Goal: Information Seeking & Learning: Learn about a topic

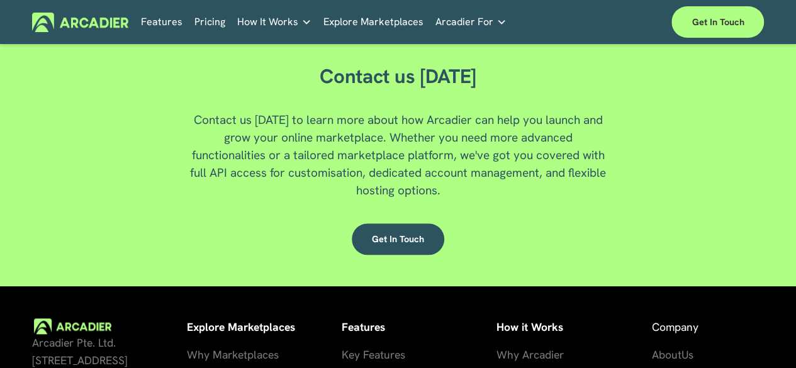
scroll to position [2994, 0]
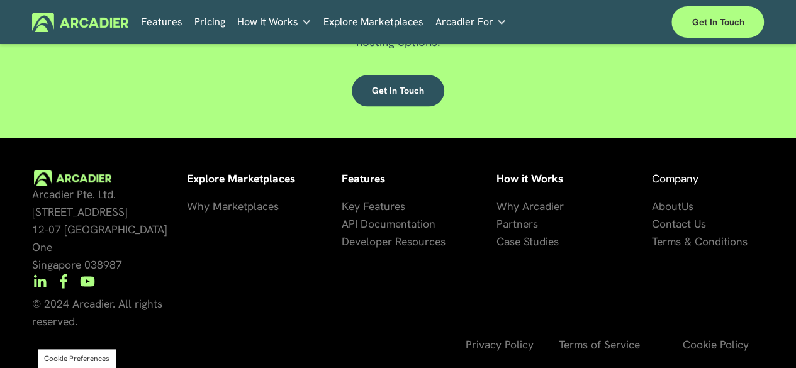
click at [370, 213] on span "Key Features" at bounding box center [374, 206] width 64 height 14
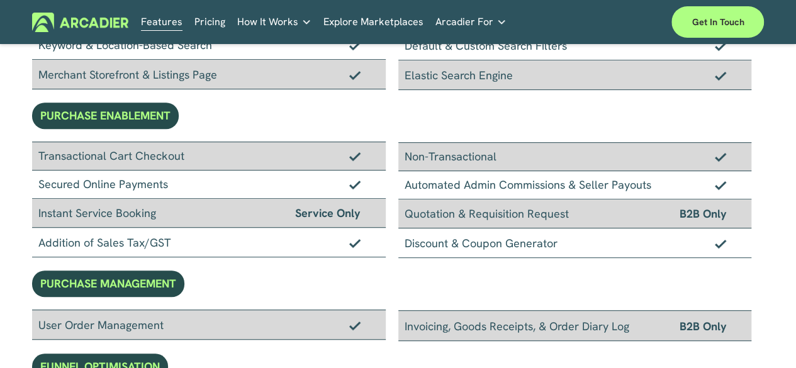
scroll to position [315, 0]
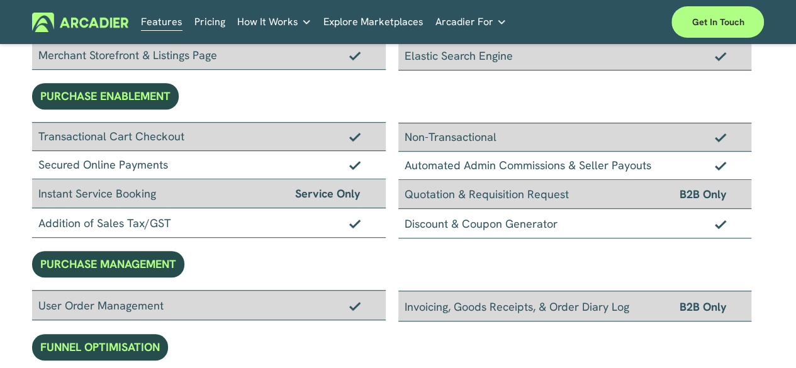
drag, startPoint x: 368, startPoint y: 191, endPoint x: 287, endPoint y: 192, distance: 80.6
click at [287, 192] on div "Instant Service Booking Service Only" at bounding box center [209, 193] width 354 height 29
drag, startPoint x: 373, startPoint y: 196, endPoint x: 366, endPoint y: 195, distance: 7.0
click at [366, 195] on div "Instant Service Booking Service Only" at bounding box center [209, 193] width 354 height 29
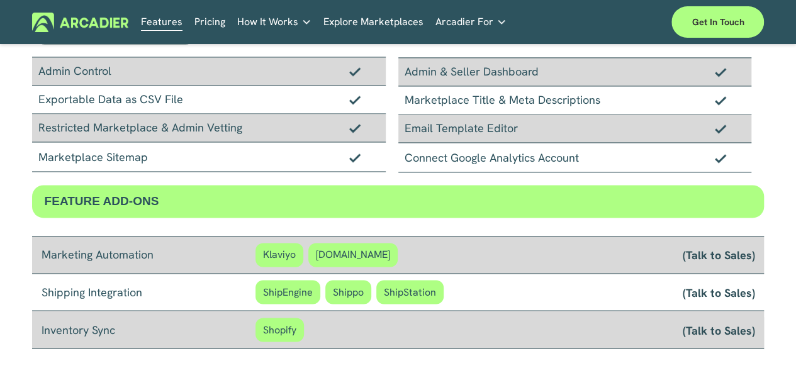
scroll to position [1162, 0]
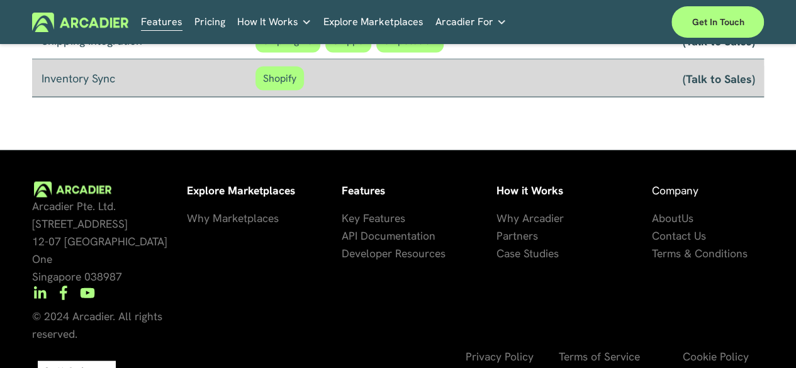
click at [680, 215] on span "About" at bounding box center [666, 217] width 30 height 14
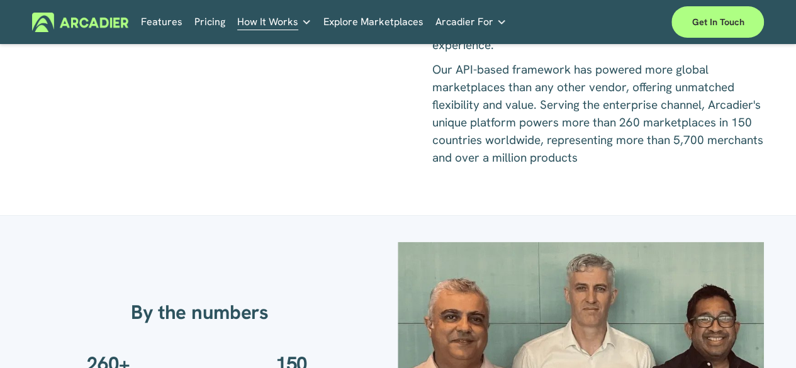
scroll to position [102, 0]
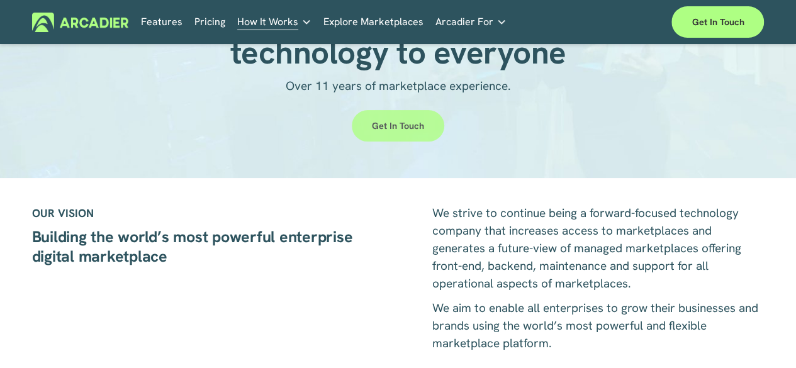
click at [397, 137] on link "Get in touch" at bounding box center [398, 125] width 93 height 31
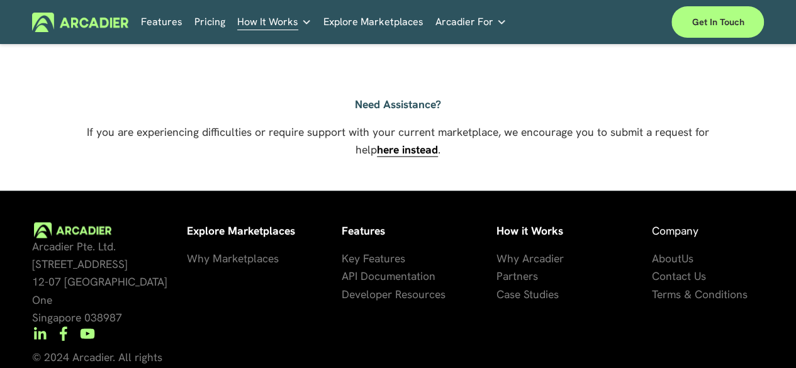
scroll to position [955, 0]
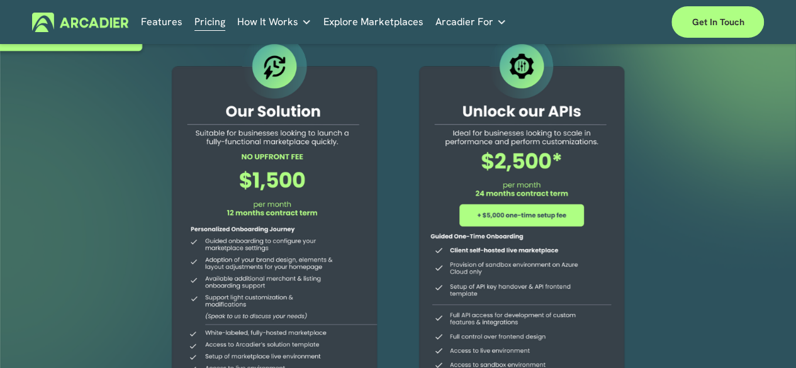
click at [364, 27] on link "Explore Marketplaces" at bounding box center [373, 23] width 100 height 20
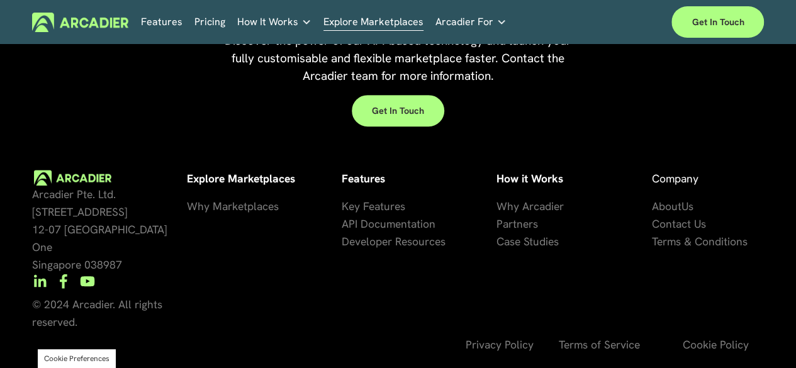
scroll to position [2641, 0]
click at [0, 0] on link "Economic Development Designed to support your visitor economy agenda and invest…" at bounding box center [0, 0] width 0 height 0
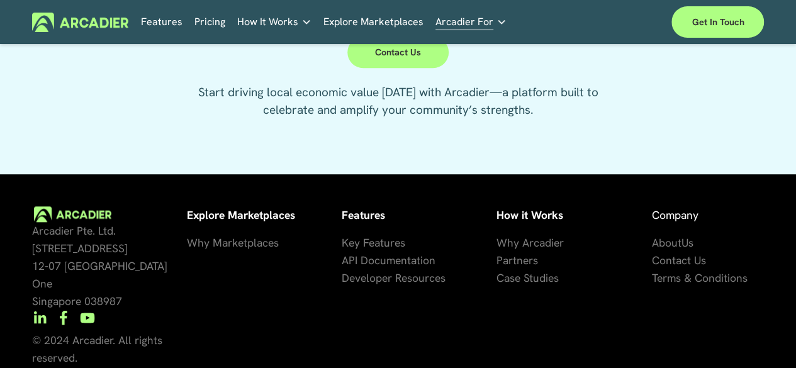
scroll to position [2958, 0]
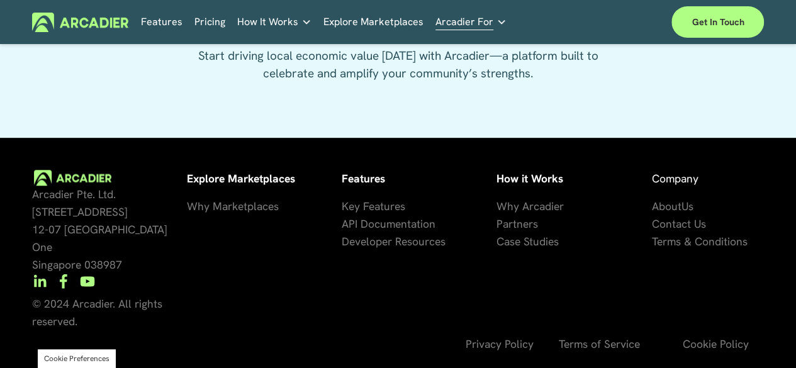
click at [538, 215] on link "Why Arcadier" at bounding box center [530, 207] width 67 height 18
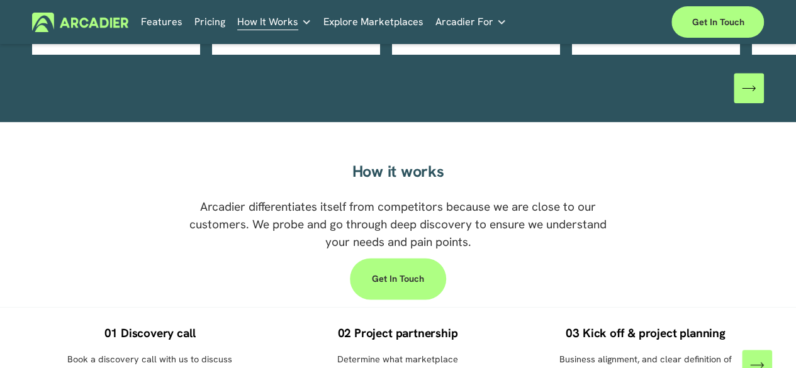
scroll to position [1193, 0]
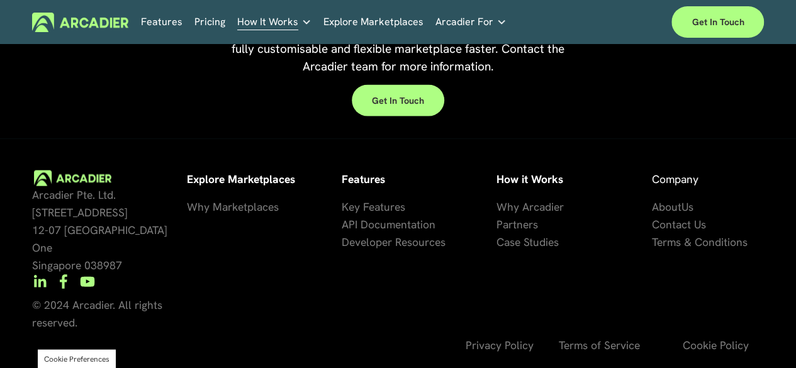
click at [548, 248] on span "se Studies" at bounding box center [534, 241] width 49 height 14
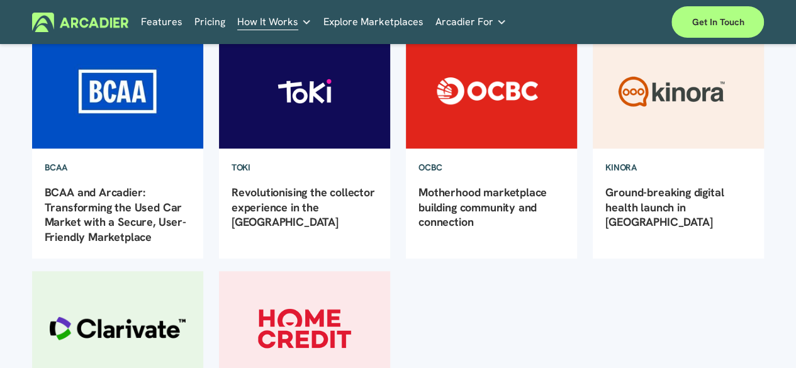
scroll to position [25, 0]
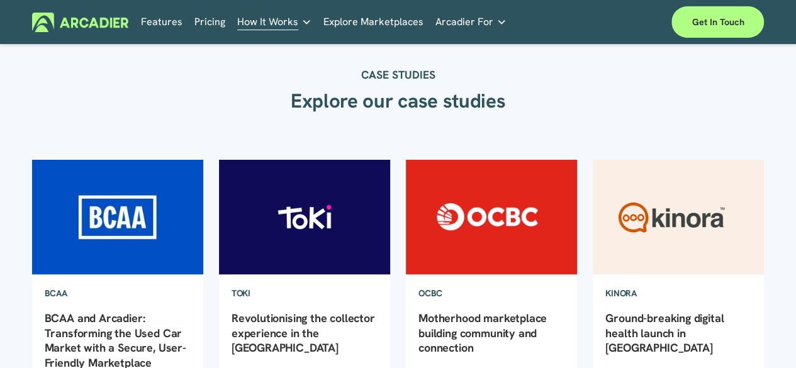
click at [711, 228] on img at bounding box center [678, 217] width 173 height 116
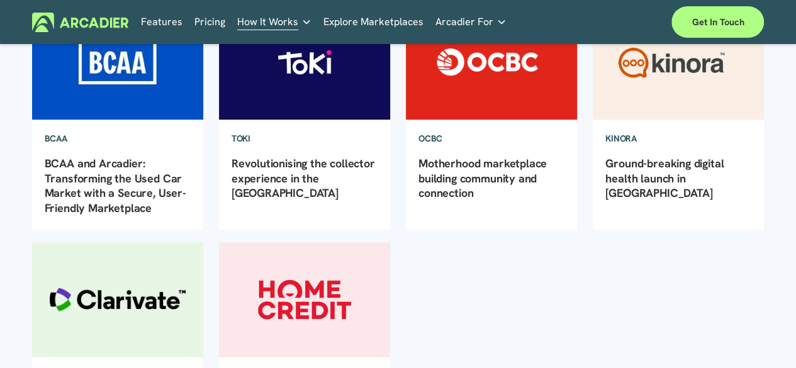
scroll to position [151, 0]
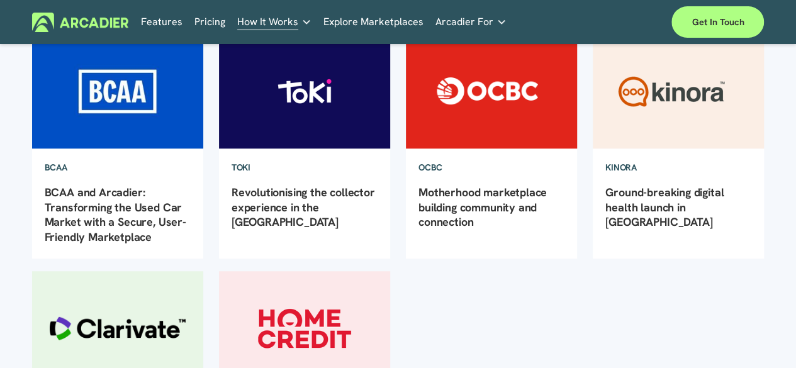
click at [531, 115] on img at bounding box center [491, 91] width 173 height 116
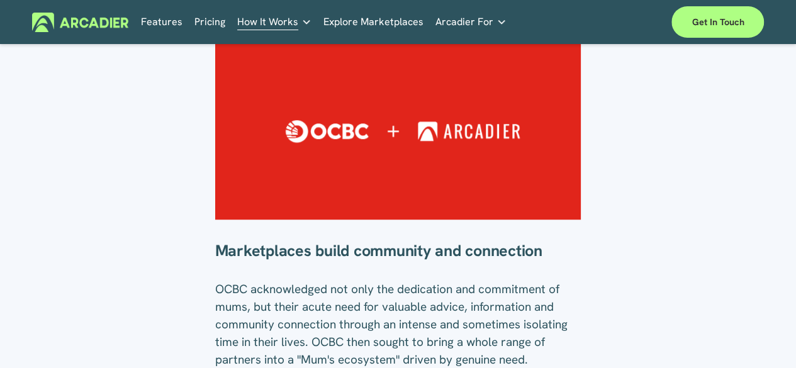
scroll to position [378, 0]
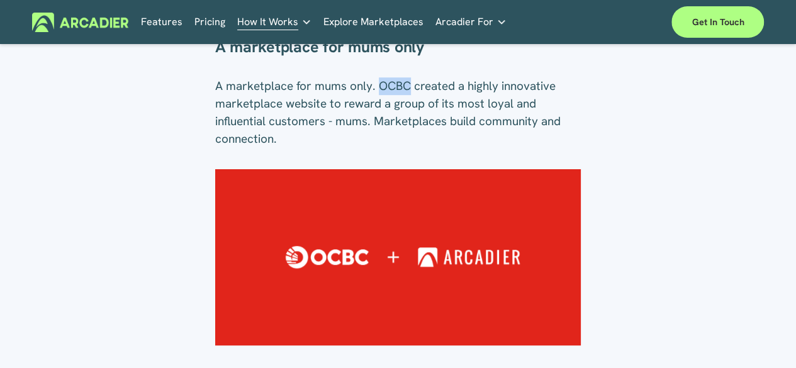
drag, startPoint x: 383, startPoint y: 132, endPoint x: 410, endPoint y: 130, distance: 27.8
click at [410, 130] on p "A marketplace for mums only. OCBC created a highly innovative marketplace websi…" at bounding box center [398, 112] width 366 height 70
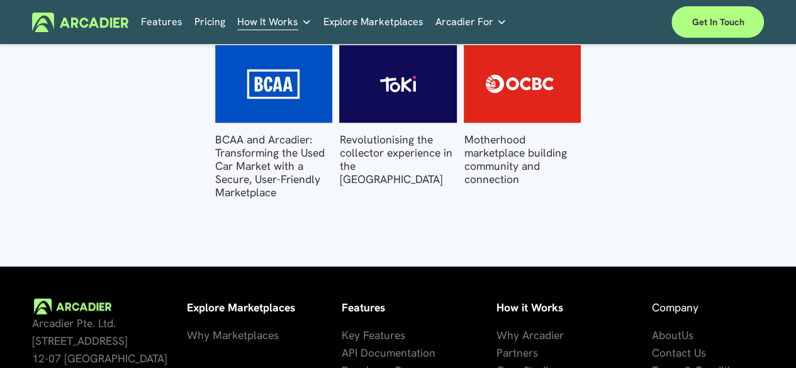
scroll to position [1150, 0]
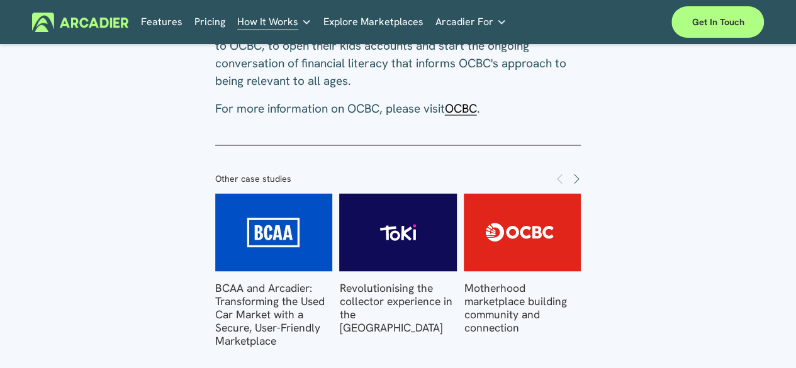
click at [473, 116] on span "OCBC" at bounding box center [461, 108] width 32 height 16
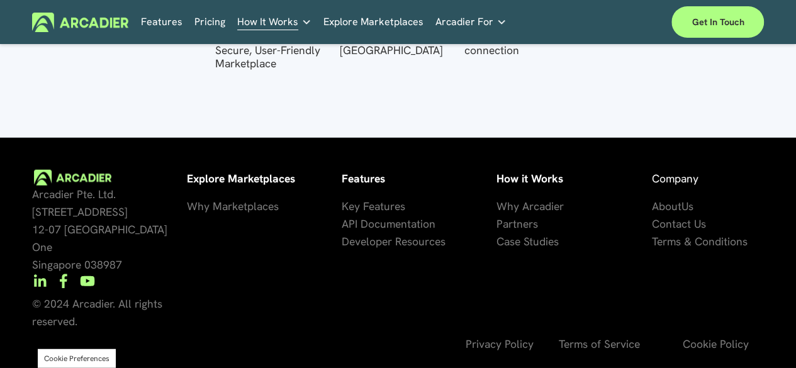
scroll to position [1213, 0]
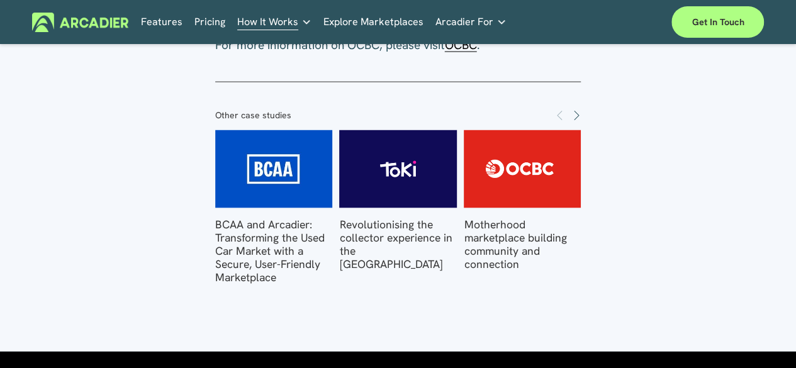
click at [391, 207] on img at bounding box center [398, 169] width 162 height 78
click at [568, 149] on div "Other case studies BCAA and Arcadier: Transforming the Used Car Market with a S…" at bounding box center [399, 197] width 388 height 197
click at [573, 120] on span "Next" at bounding box center [576, 115] width 10 height 11
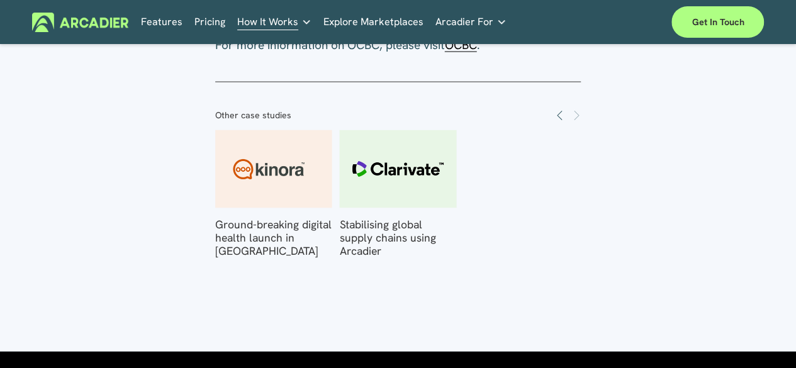
click at [273, 199] on img at bounding box center [273, 169] width 162 height 78
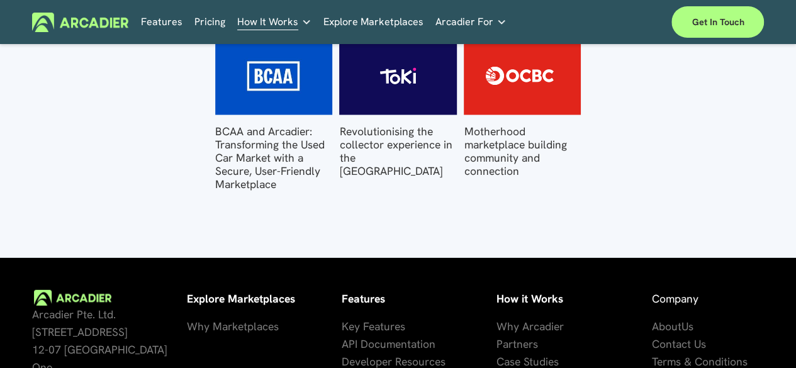
scroll to position [1448, 0]
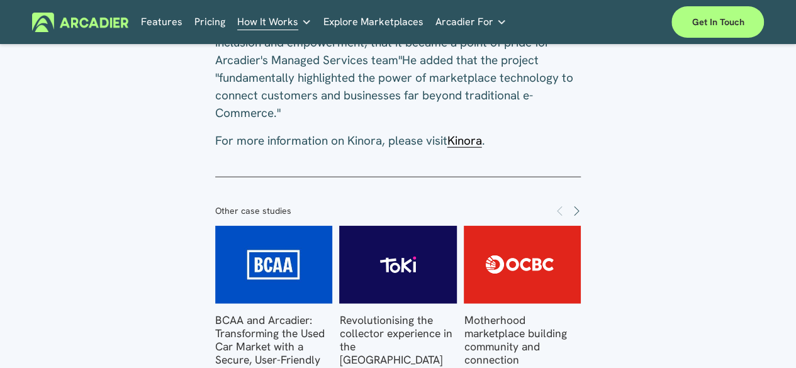
click at [467, 133] on span "Kinora" at bounding box center [464, 141] width 35 height 16
click at [420, 232] on img at bounding box center [398, 265] width 162 height 78
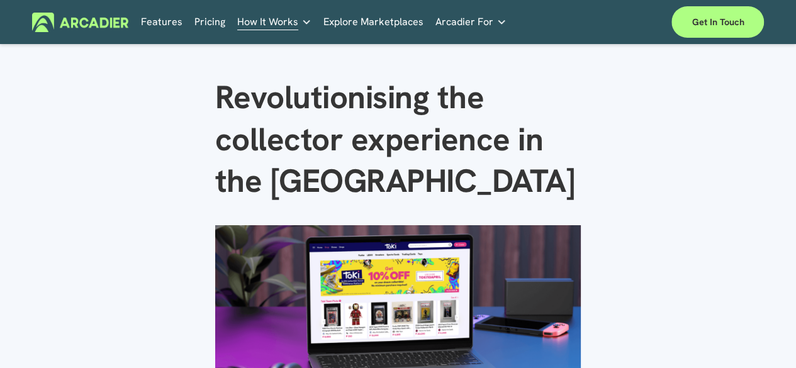
scroll to position [315, 0]
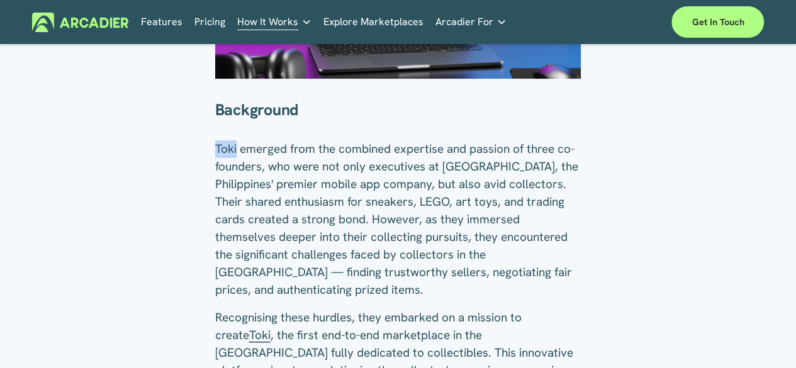
drag, startPoint x: 238, startPoint y: 151, endPoint x: 210, endPoint y: 154, distance: 27.9
click at [210, 154] on div "Background Toki emerged from the combined expertise and passion of three co-fou…" at bounding box center [399, 257] width 388 height 336
